Goal: Find specific page/section: Find specific page/section

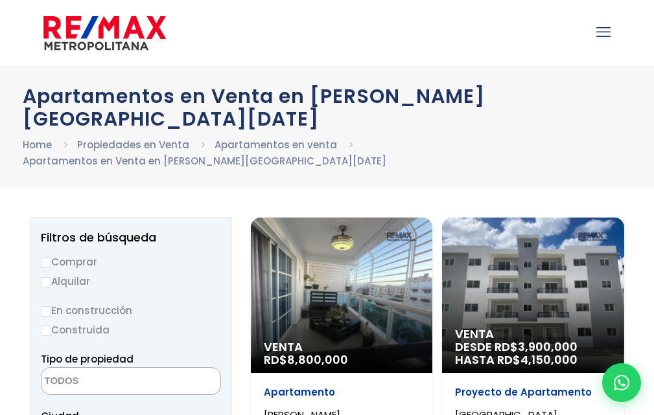
select select
click at [600, 25] on icon "mobile menu" at bounding box center [603, 32] width 14 height 20
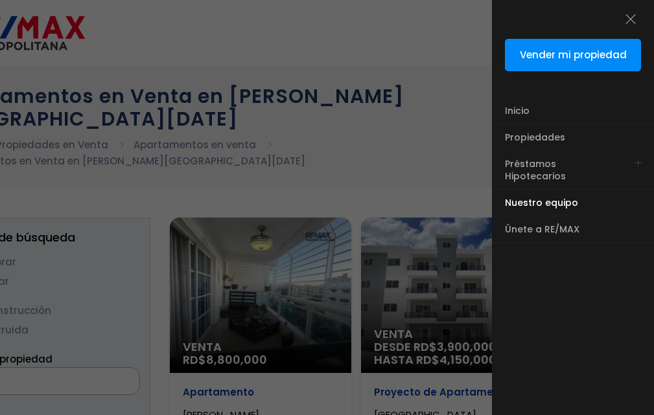
click at [543, 196] on span "Nuestro equipo" at bounding box center [541, 202] width 73 height 13
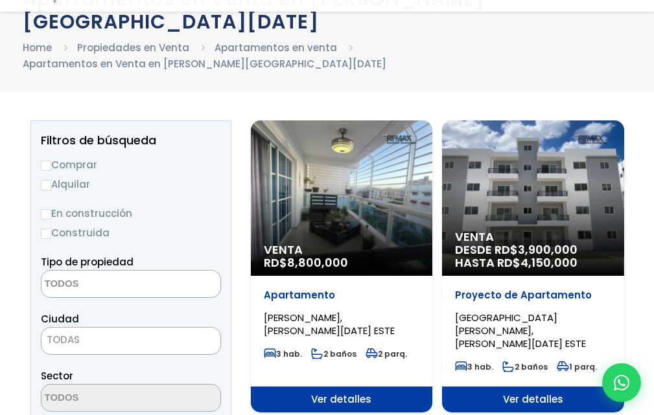
scroll to position [194, 0]
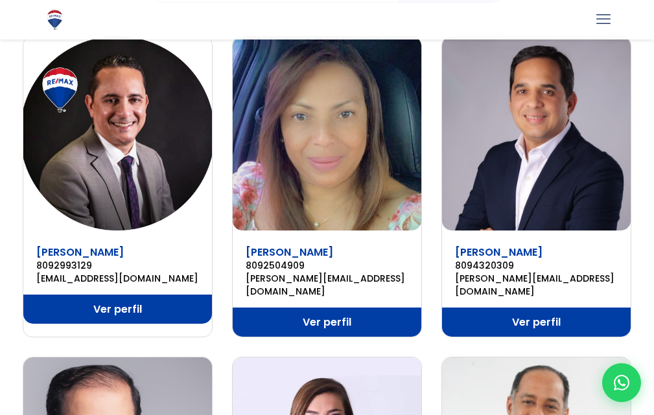
scroll to position [194, 0]
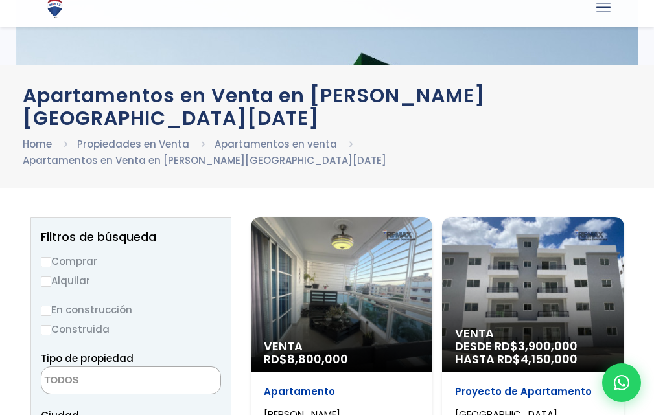
select select
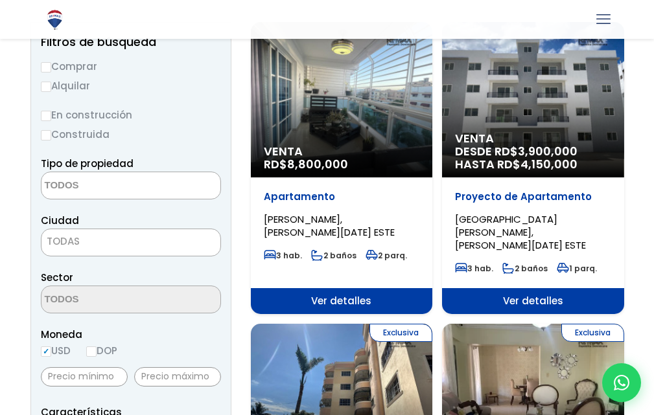
scroll to position [194, 0]
